Goal: Check status: Check status

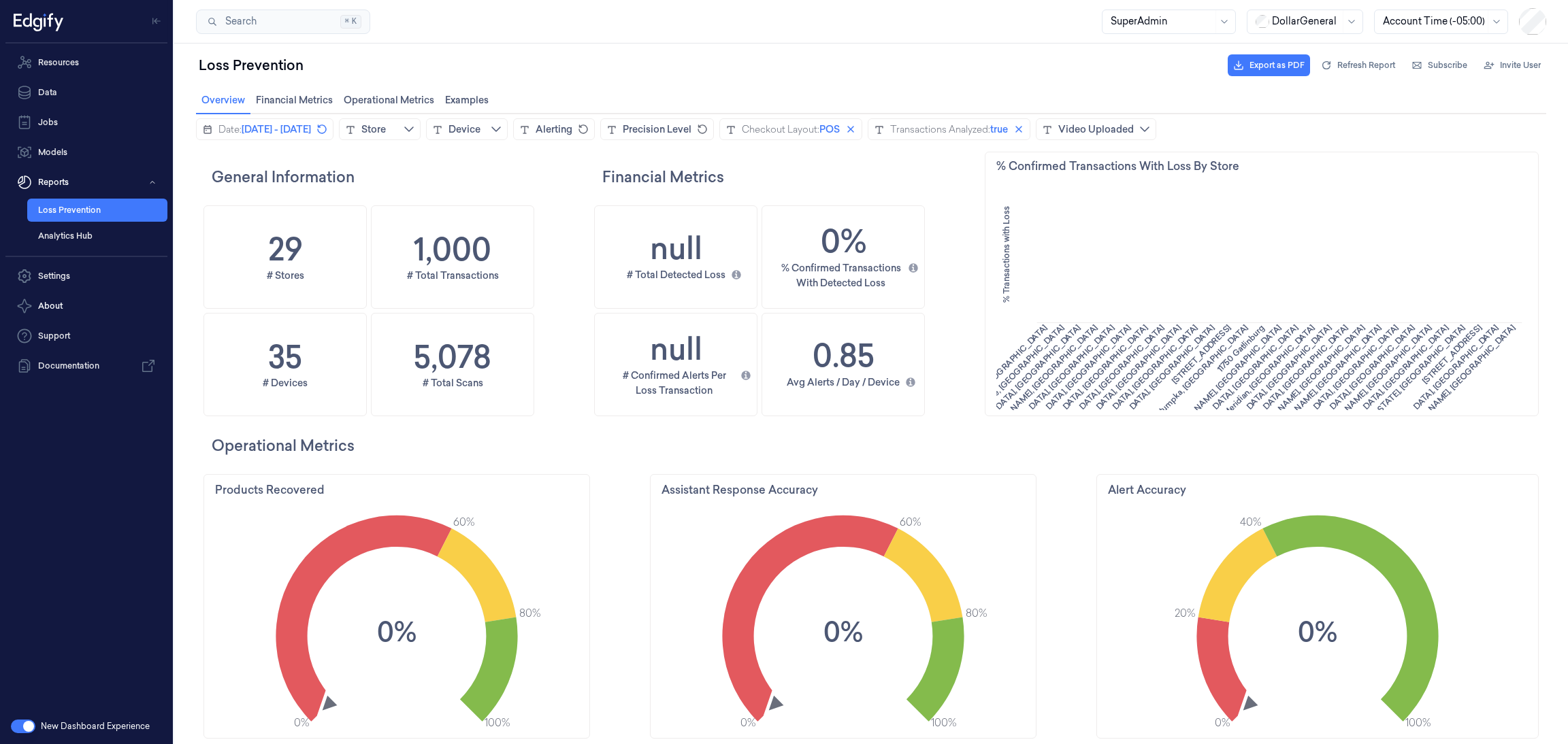
scroll to position [414, 567]
click at [854, 127] on icon "close icon" at bounding box center [851, 129] width 7 height 7
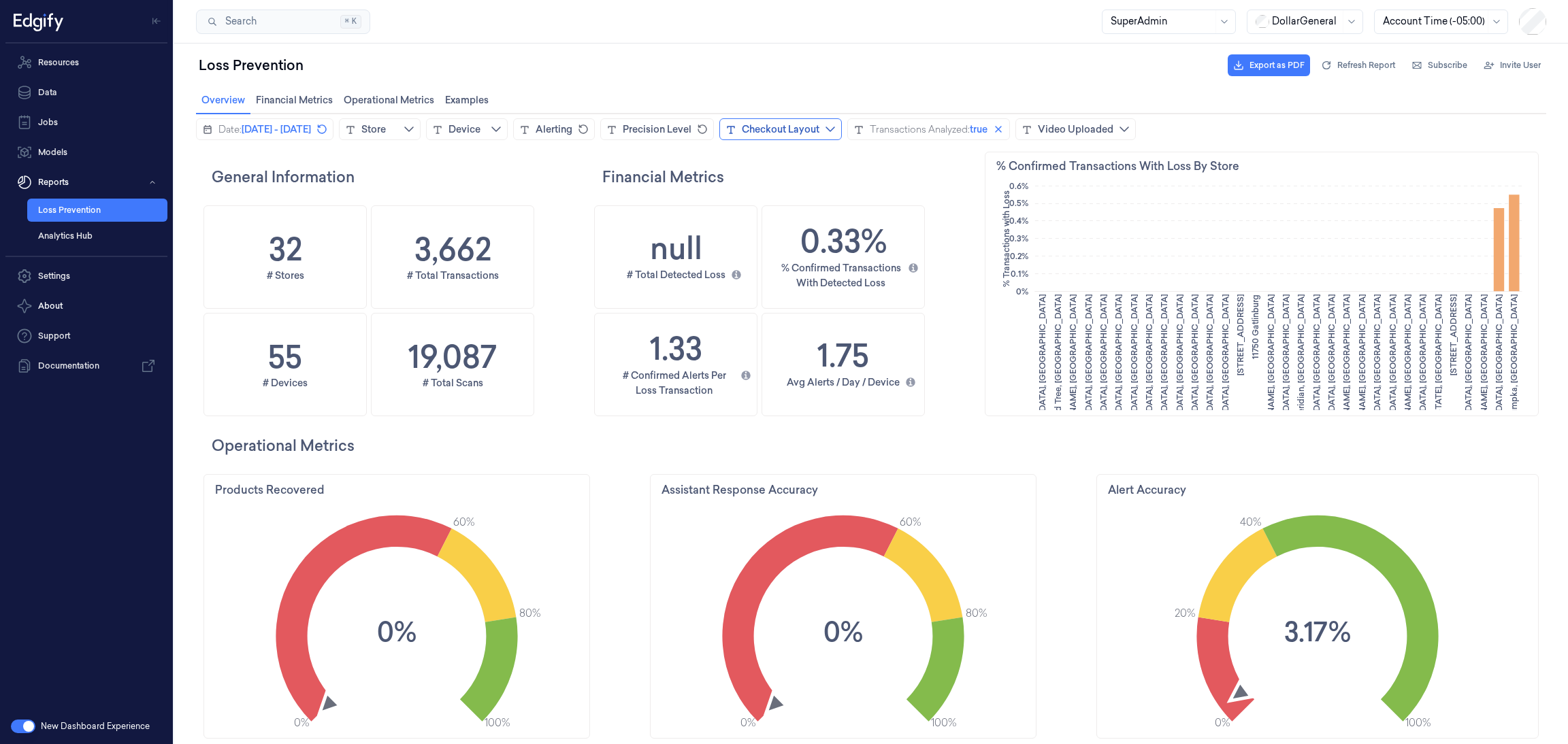
scroll to position [414, 65]
click at [302, 131] on span "[DATE] - [DATE]" at bounding box center [276, 129] width 70 height 14
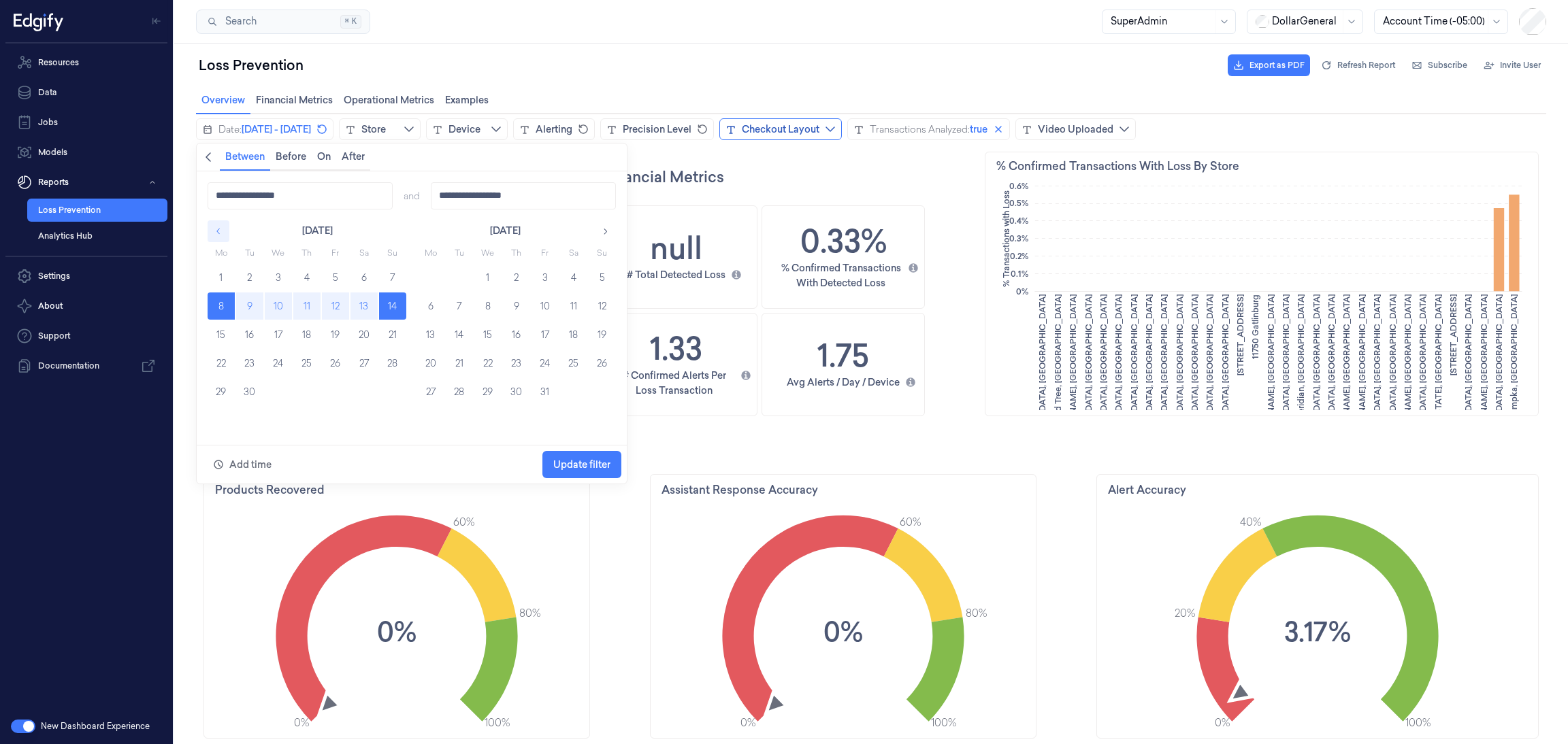
click at [214, 227] on icon "button" at bounding box center [218, 232] width 10 height 10
click at [419, 396] on button "25" at bounding box center [431, 391] width 27 height 27
click at [600, 391] on button "31" at bounding box center [602, 391] width 27 height 27
type input "**********"
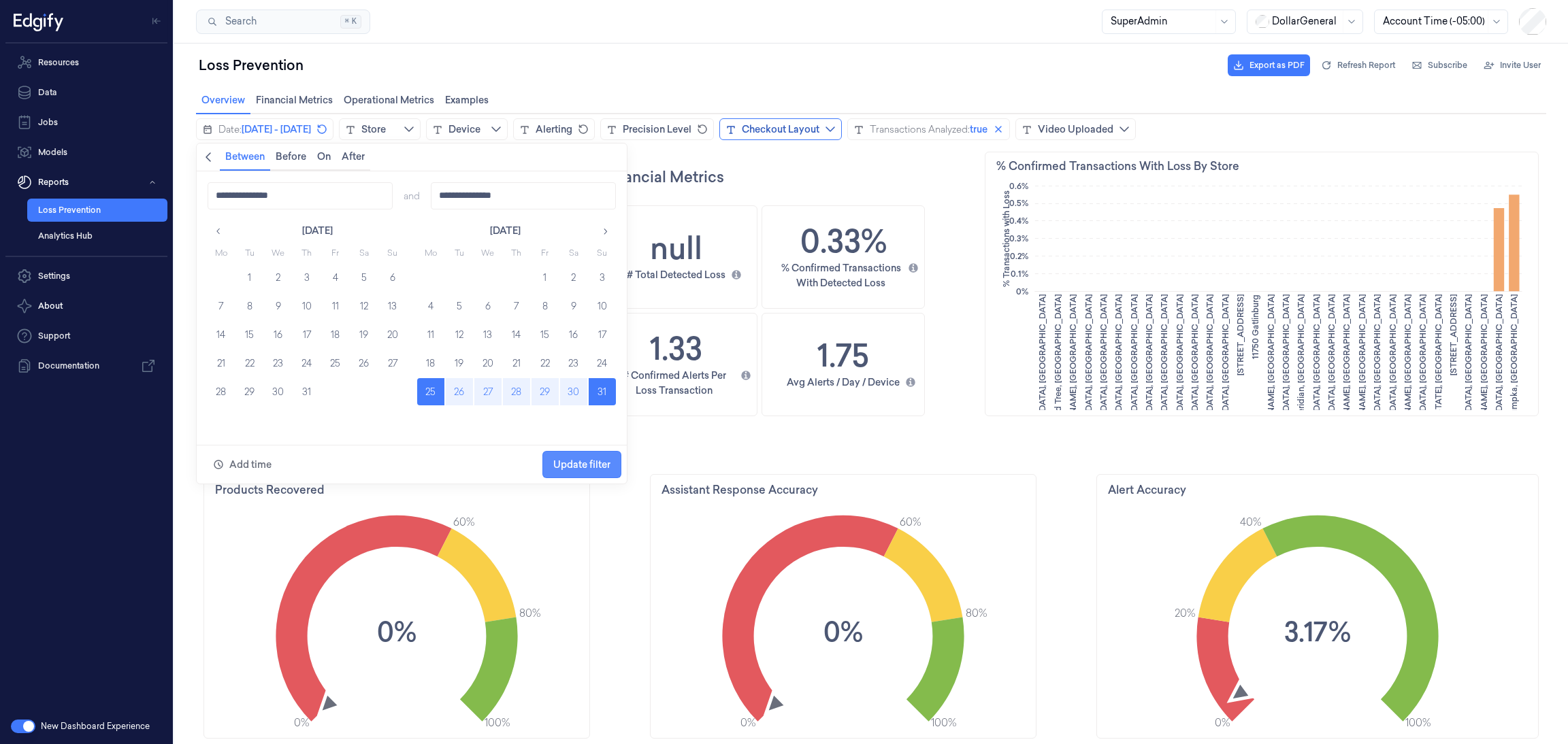
click at [600, 463] on span "Update filter" at bounding box center [582, 464] width 57 height 11
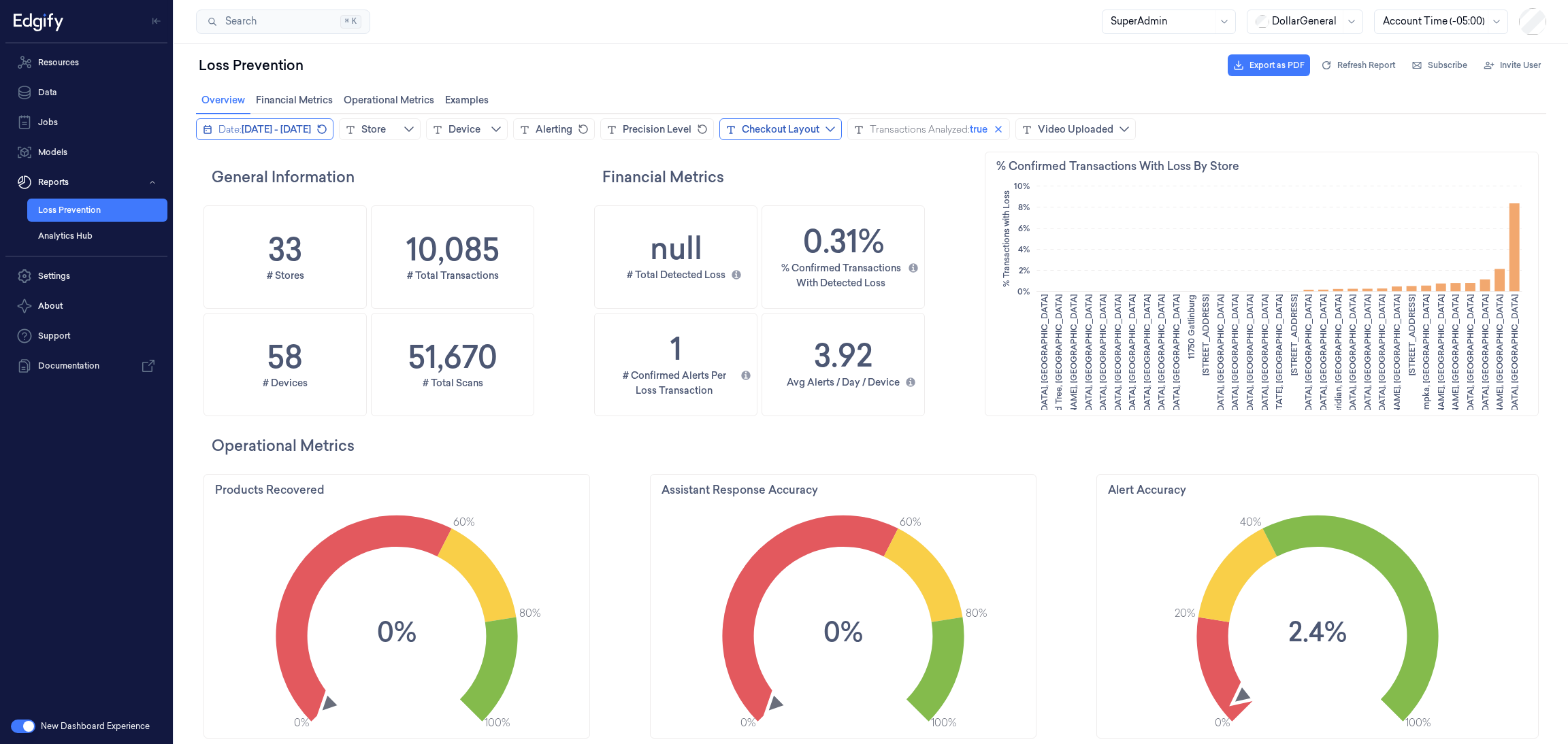
click at [311, 129] on span "[DATE] - [DATE]" at bounding box center [276, 129] width 70 height 14
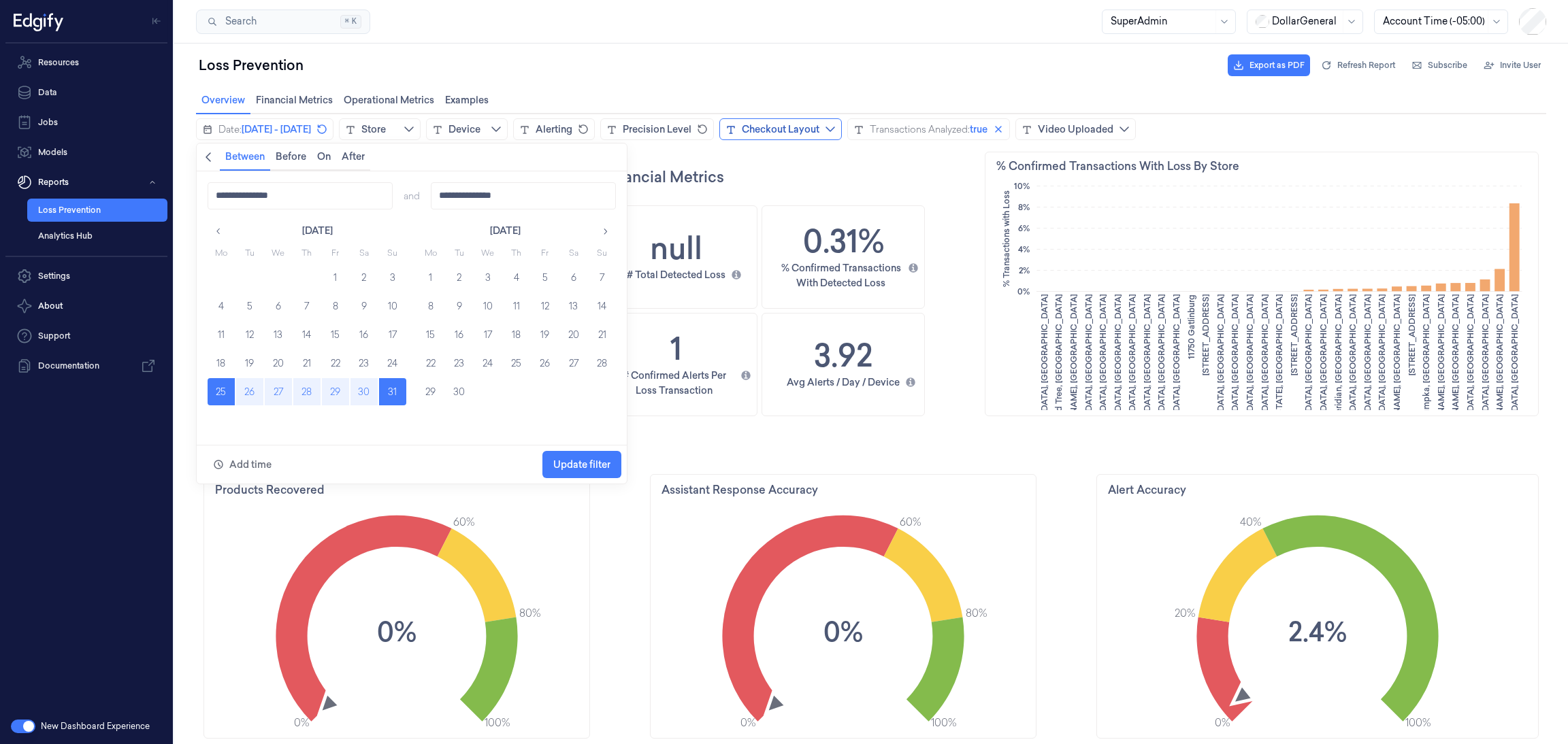
scroll to position [414, 567]
click at [226, 364] on button "18" at bounding box center [221, 363] width 27 height 27
click at [394, 361] on button "24" at bounding box center [392, 363] width 27 height 27
type input "**********"
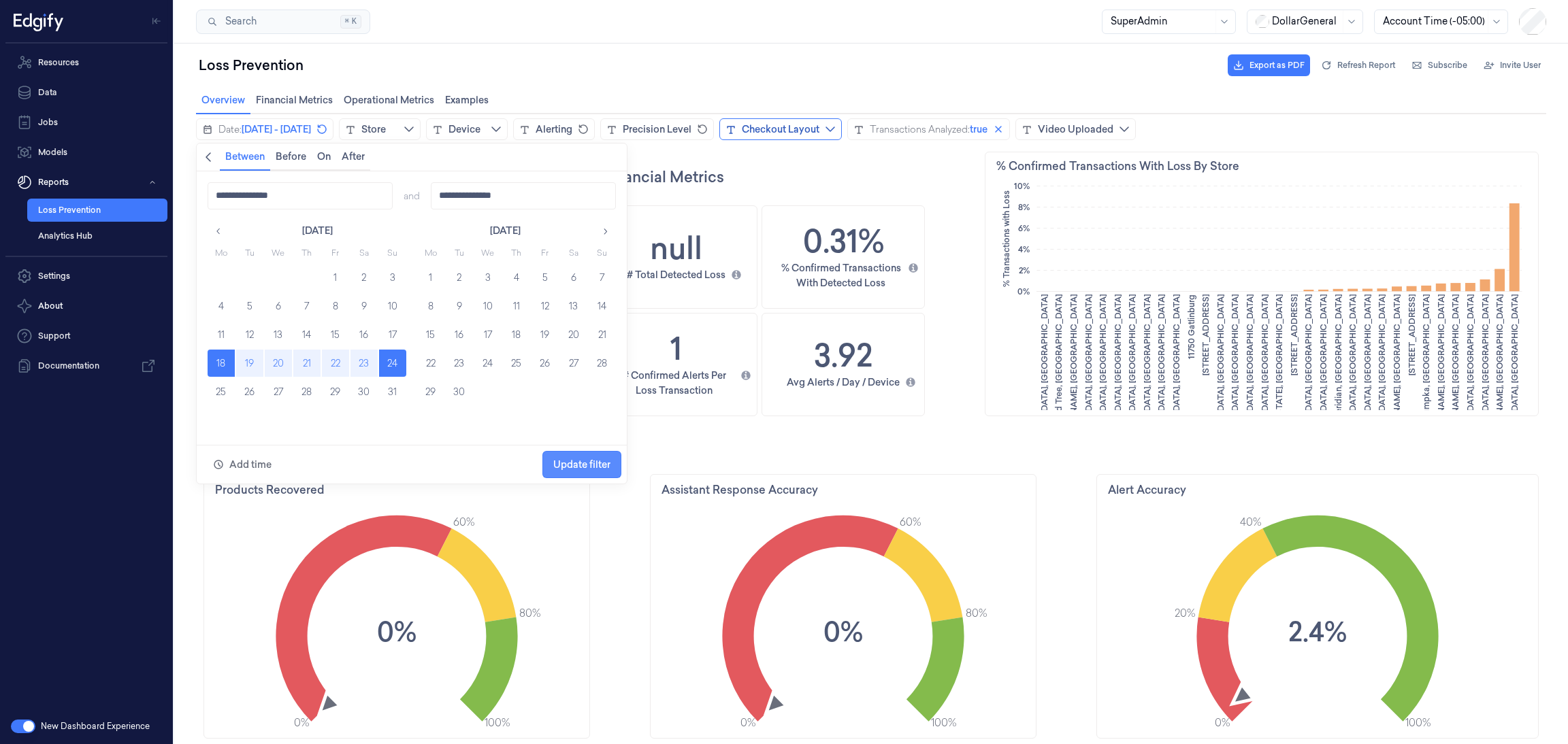
click at [577, 457] on span "Update filter" at bounding box center [582, 464] width 57 height 26
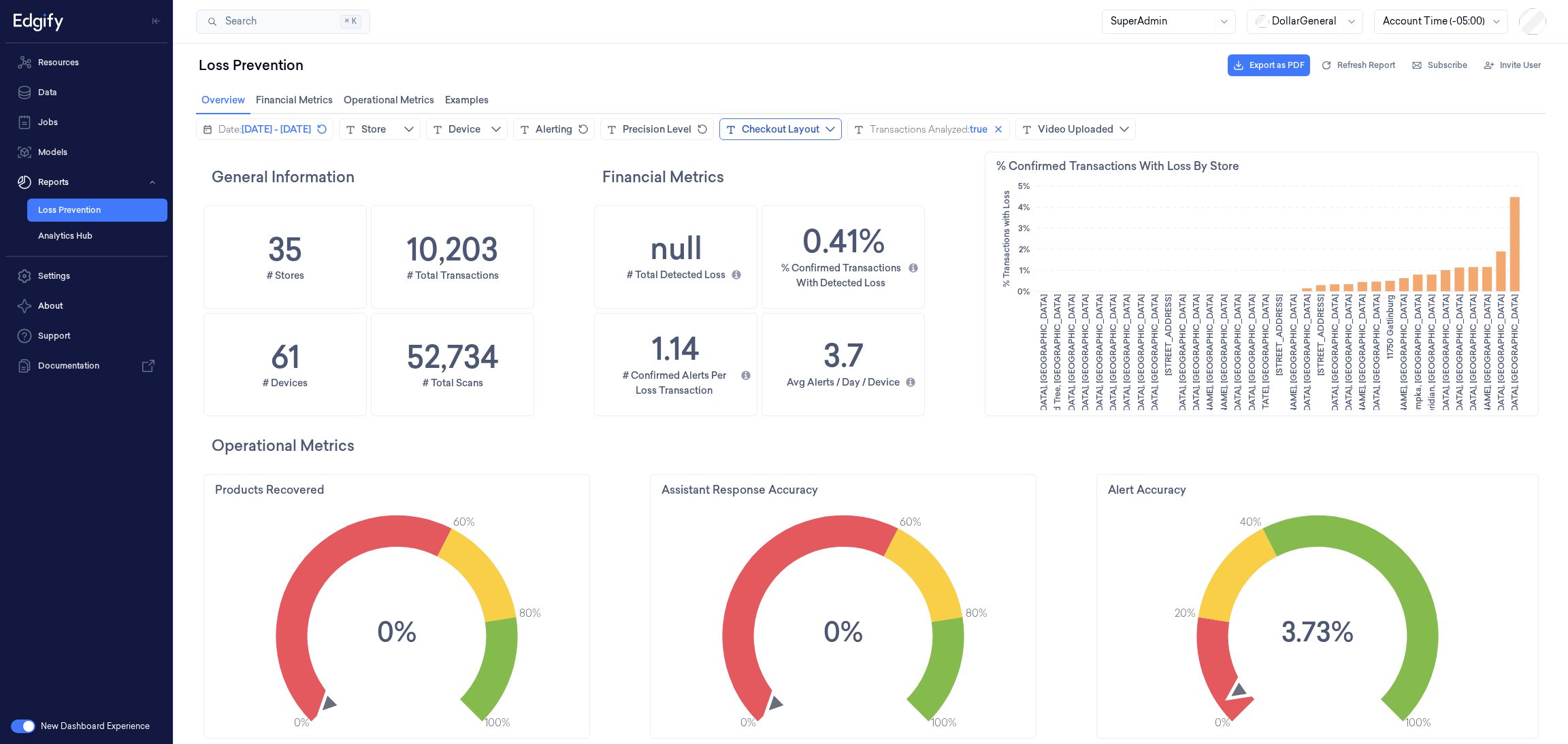
scroll to position [414, 65]
